Goal: Task Accomplishment & Management: Use online tool/utility

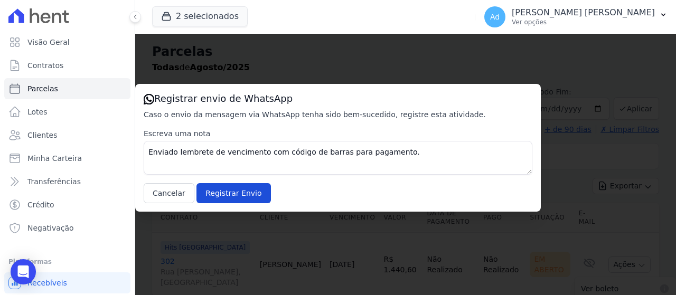
select select
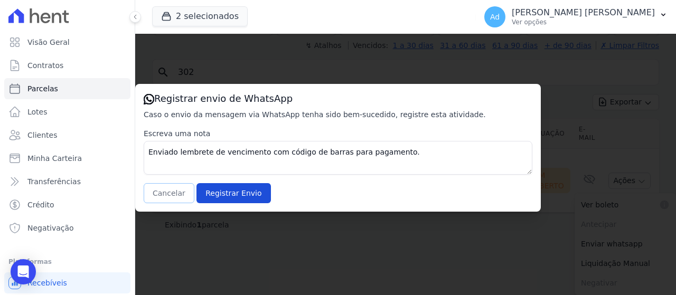
click at [173, 190] on button "Cancelar" at bounding box center [169, 193] width 51 height 20
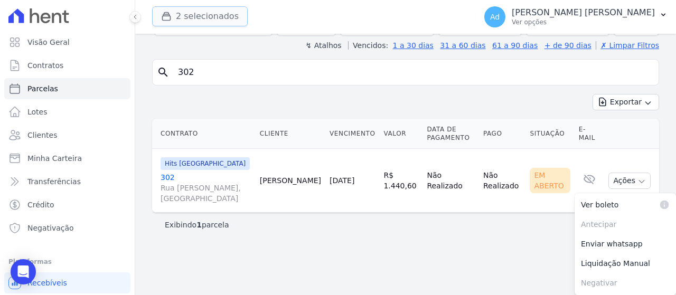
click at [202, 12] on button "2 selecionados" at bounding box center [200, 16] width 96 height 20
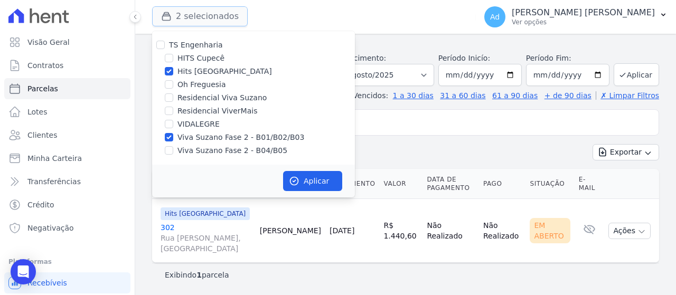
scroll to position [34, 0]
click at [176, 69] on div "Hits [GEOGRAPHIC_DATA]" at bounding box center [253, 71] width 203 height 11
click at [183, 149] on label "Viva Suzano Fase 2 - B04/B05" at bounding box center [232, 150] width 110 height 11
click at [173, 149] on input "Viva Suzano Fase 2 - B04/B05" at bounding box center [169, 150] width 8 height 8
checkbox input "true"
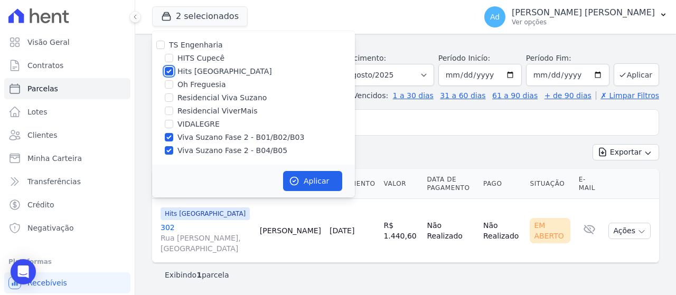
click at [169, 70] on input "Hits [GEOGRAPHIC_DATA]" at bounding box center [169, 71] width 8 height 8
checkbox input "false"
click at [307, 180] on button "Aplicar" at bounding box center [312, 181] width 59 height 20
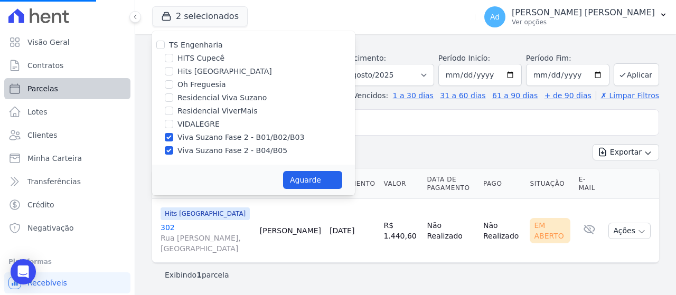
select select
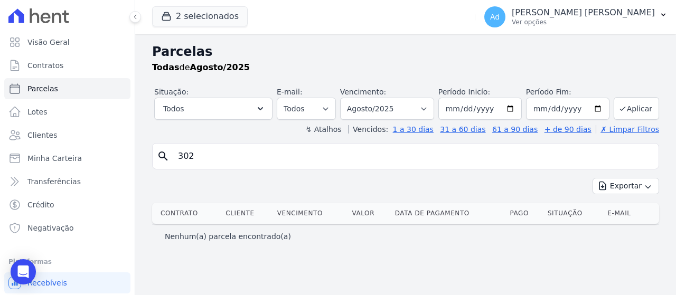
drag, startPoint x: 269, startPoint y: 162, endPoint x: 139, endPoint y: 133, distance: 133.2
click at [139, 133] on div "Parcelas Todas [PERSON_NAME]/2025 Situação: Agendado Em Aberto Pago Processando…" at bounding box center [405, 164] width 541 height 261
type input "b04 21"
select select
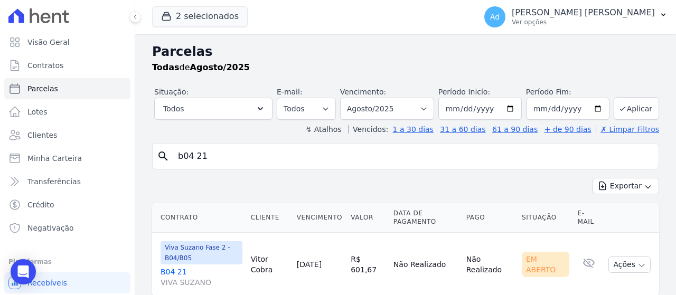
scroll to position [34, 0]
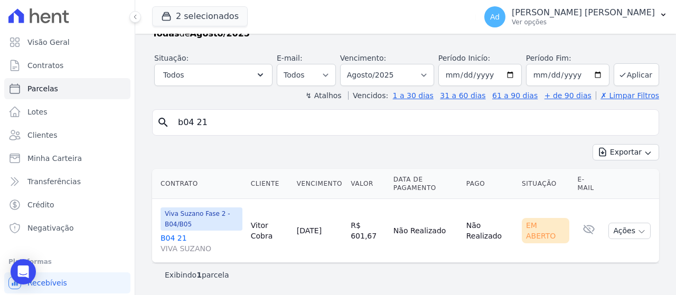
click at [174, 236] on link "B04 21 VIVA SUZANO" at bounding box center [202, 243] width 82 height 21
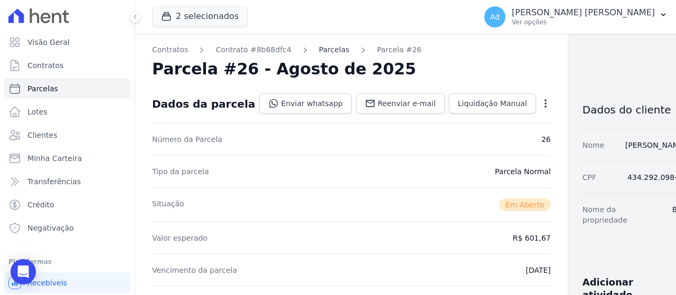
click at [319, 49] on link "Parcelas" at bounding box center [334, 49] width 31 height 11
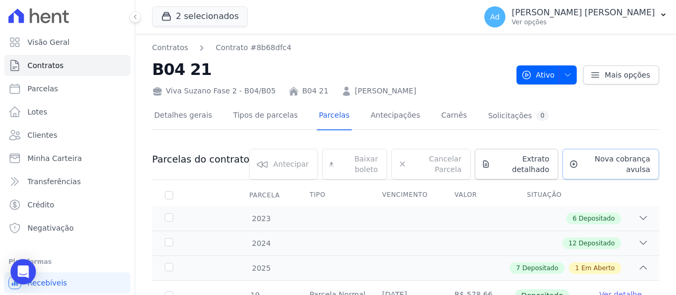
click at [596, 161] on span "Nova cobrança avulsa" at bounding box center [616, 164] width 68 height 21
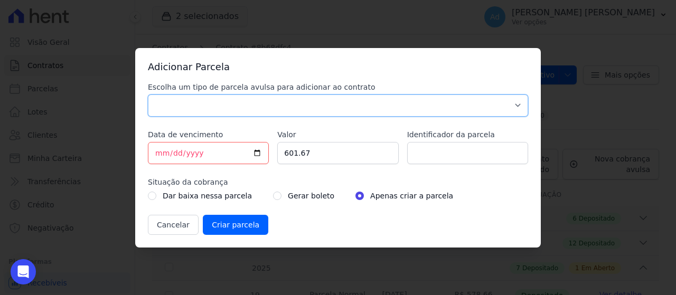
click at [351, 102] on select "Parcela Normal Sinal Caução Intercalada Chaves Pré Chaves Pós Chaves Taxas Quit…" at bounding box center [338, 106] width 380 height 22
select select "standard"
click at [148, 95] on select "Parcela Normal Sinal Caução Intercalada Chaves Pré Chaves Pós Chaves Taxas Quit…" at bounding box center [338, 106] width 380 height 22
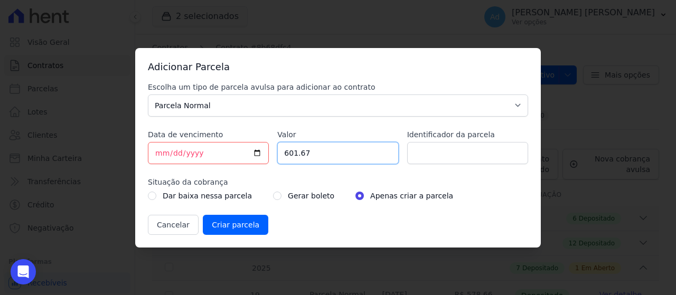
drag, startPoint x: 329, startPoint y: 156, endPoint x: 234, endPoint y: 143, distance: 96.0
click at [234, 143] on div "Escolha um tipo de parcela avulsa para adicionar ao contrato Parcela Normal Sin…" at bounding box center [338, 158] width 380 height 153
type input "7335.84"
click at [458, 159] on input "Identificador da parcela" at bounding box center [467, 153] width 121 height 22
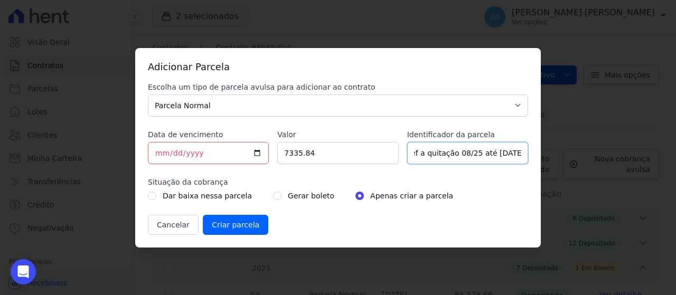
scroll to position [0, 10]
type input "ref a quitação 08/25 até [DATE]"
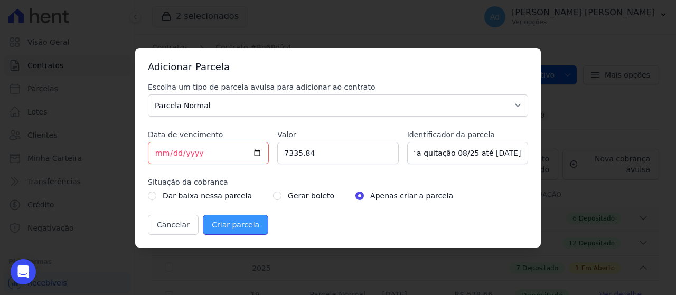
click at [219, 222] on input "Criar parcela" at bounding box center [235, 225] width 65 height 20
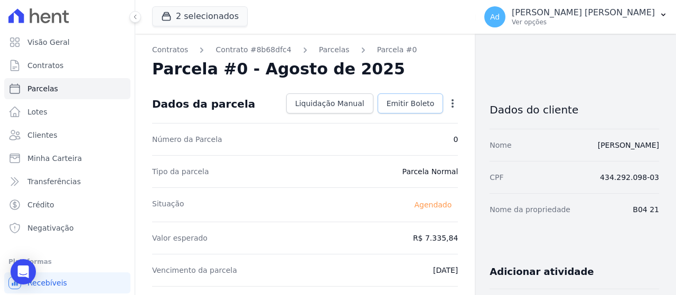
click at [395, 107] on span "Emitir Boleto" at bounding box center [411, 103] width 48 height 11
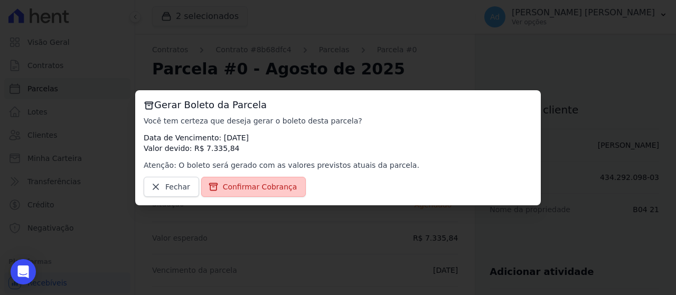
click at [245, 183] on span "Confirmar Cobrança" at bounding box center [260, 187] width 74 height 11
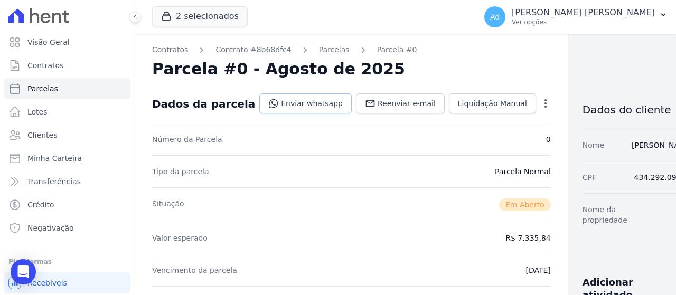
click at [295, 106] on link "Enviar whatsapp" at bounding box center [305, 103] width 92 height 20
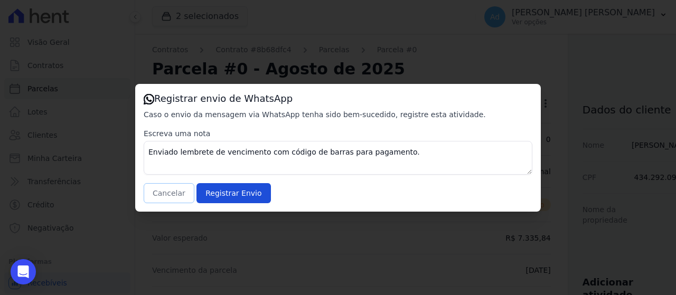
click at [165, 193] on button "Cancelar" at bounding box center [169, 193] width 51 height 20
